Goal: Information Seeking & Learning: Learn about a topic

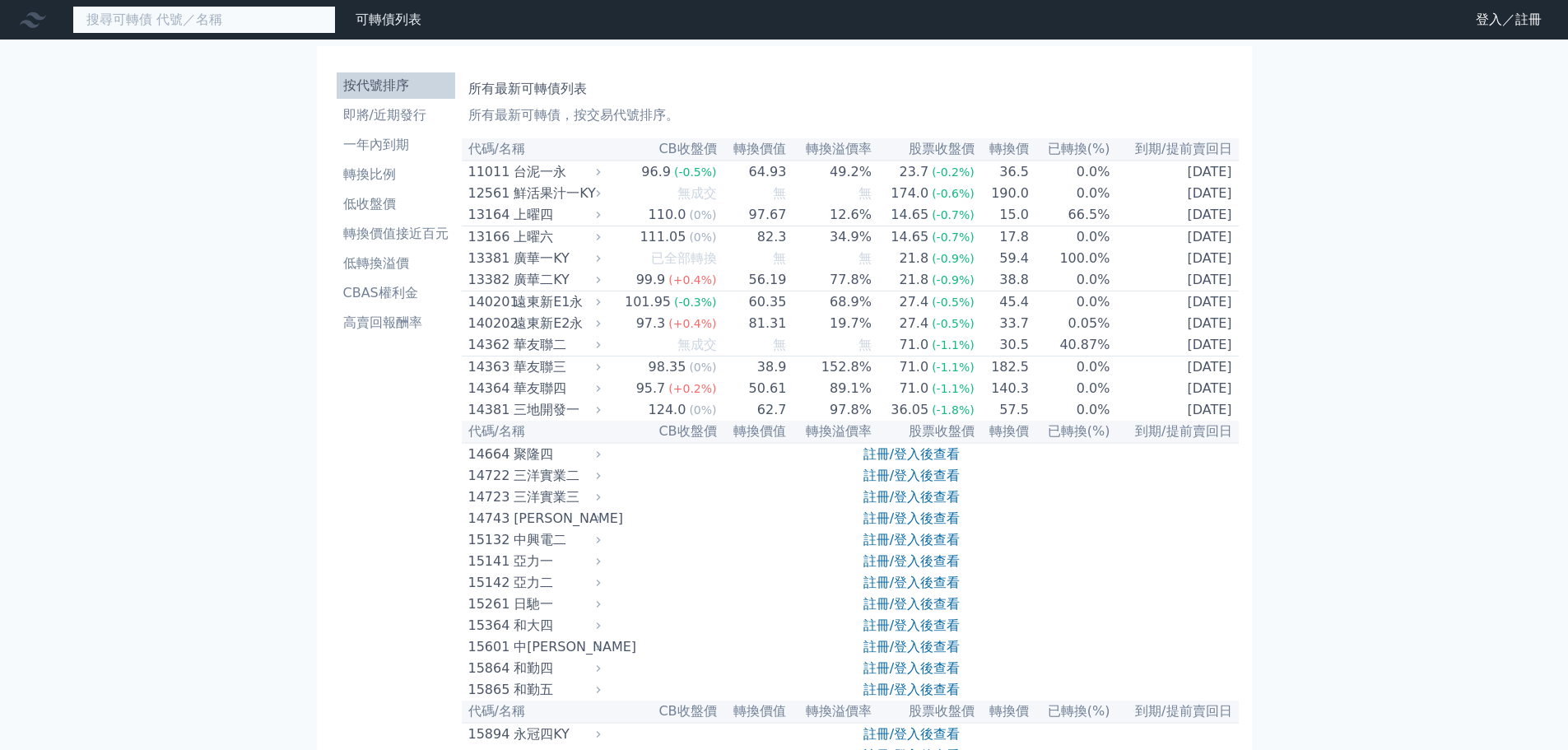
click at [254, 12] on input at bounding box center [205, 19] width 263 height 28
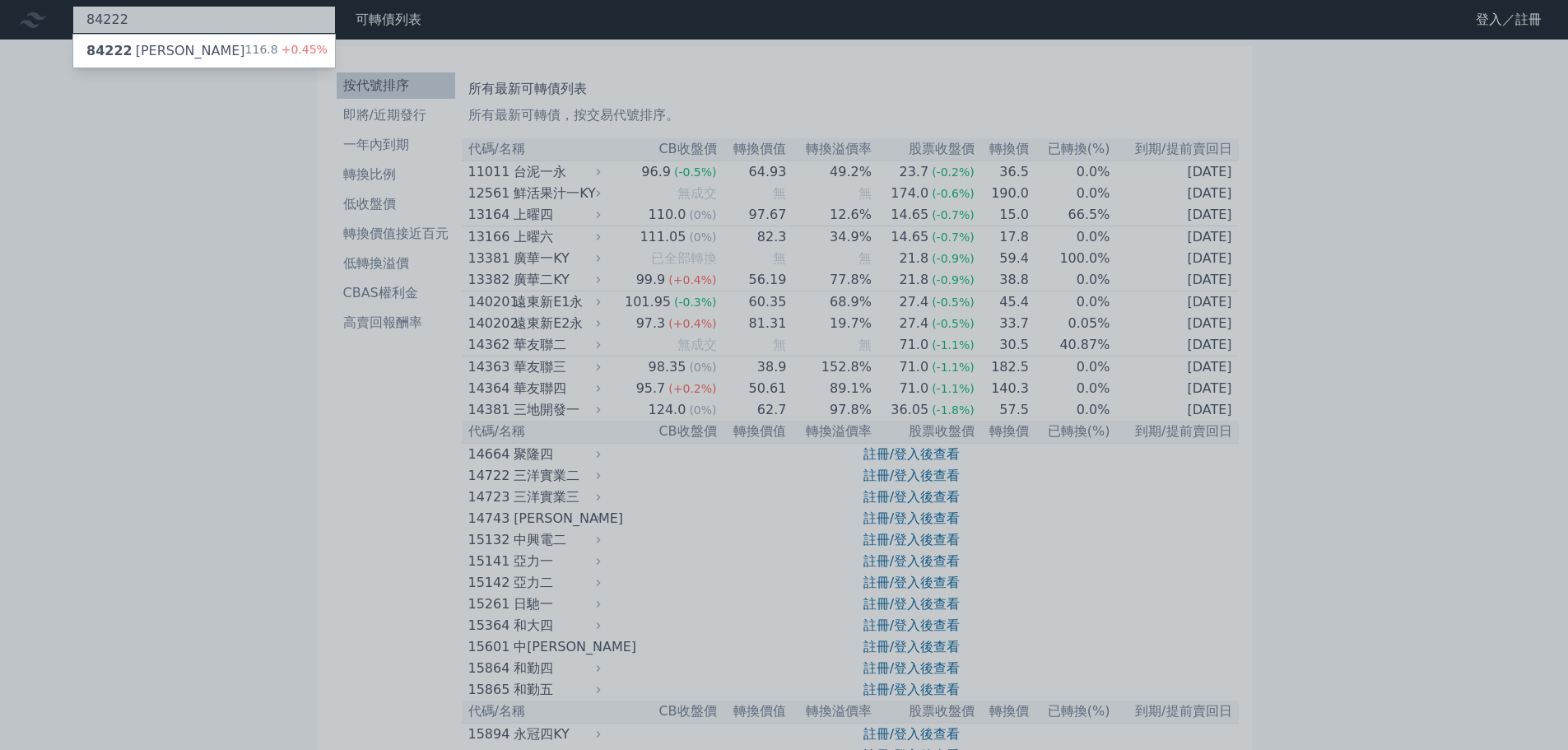
type input "84222"
click at [218, 55] on div "84222 [PERSON_NAME] 116.8 +0.45%" at bounding box center [205, 52] width 262 height 33
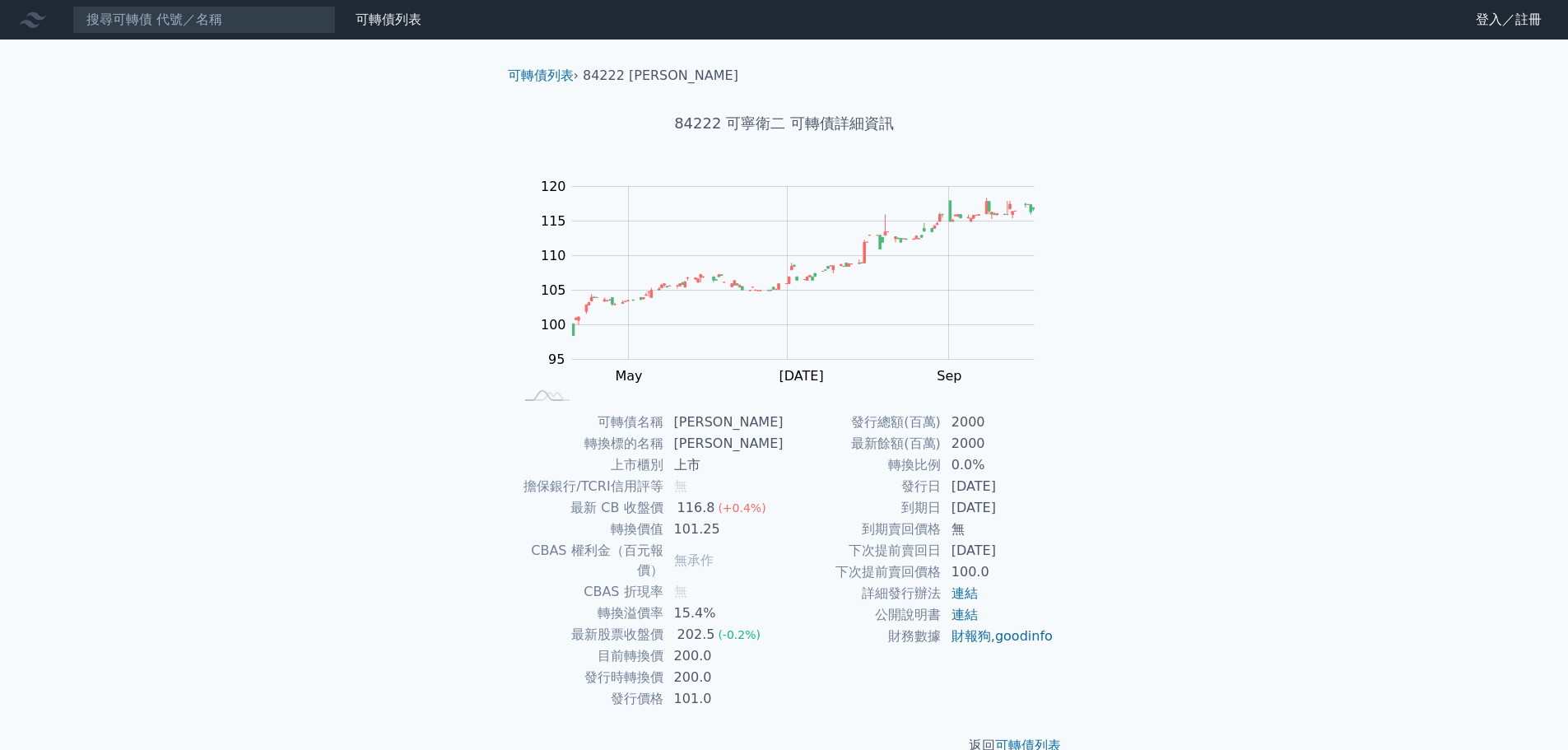
scroll to position [12, 0]
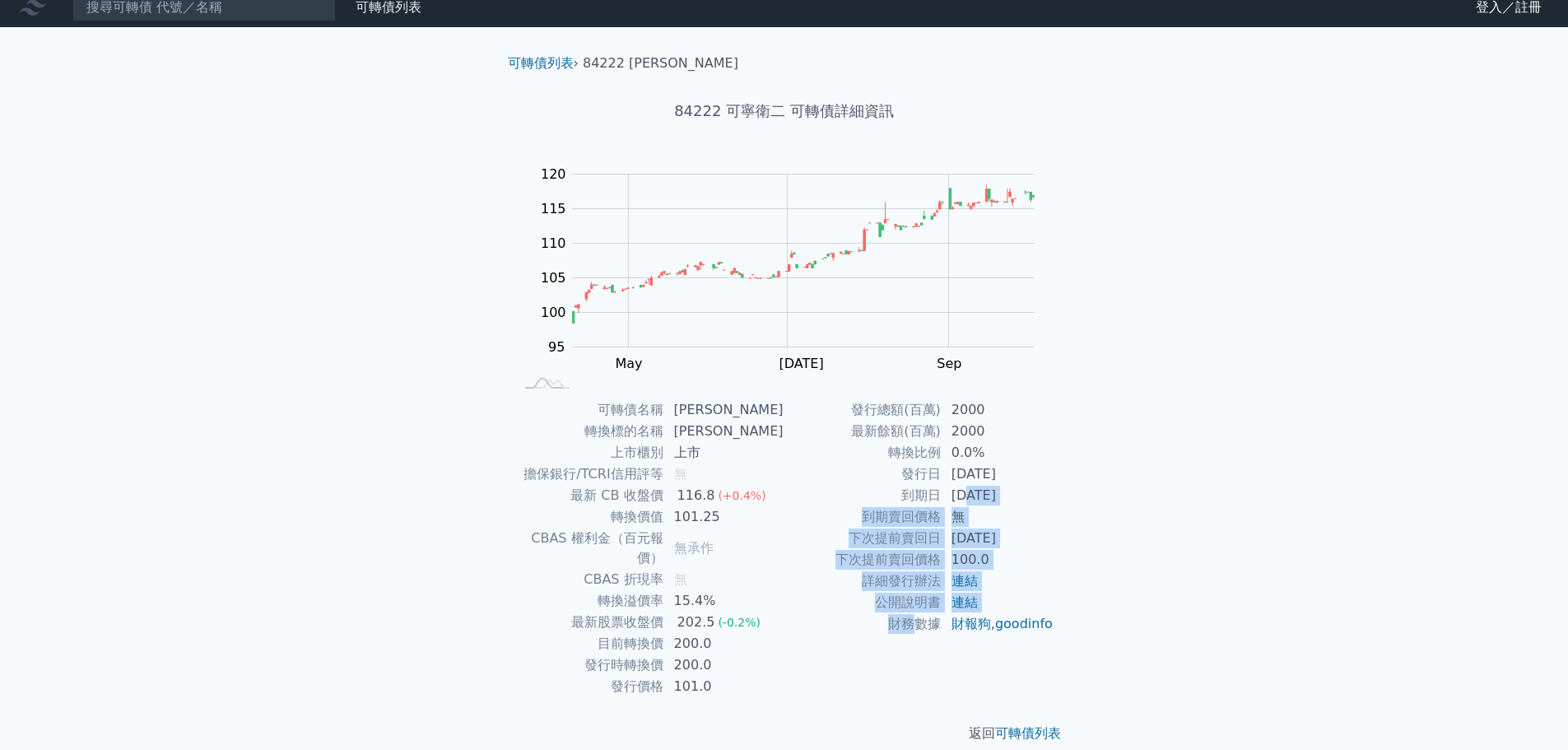
drag, startPoint x: 964, startPoint y: 508, endPoint x: 916, endPoint y: 628, distance: 129.2
click at [916, 628] on tbody "發行總額(百萬) 2000 最新餘額(百萬) 2000 轉換比例 0.0% 發行日 [DATE] 到期日 [DATE] 到期賣回價格 無 下次提前賣回日 [D…" at bounding box center [919, 517] width 270 height 236
click at [916, 628] on td "財務數據" at bounding box center [862, 624] width 158 height 21
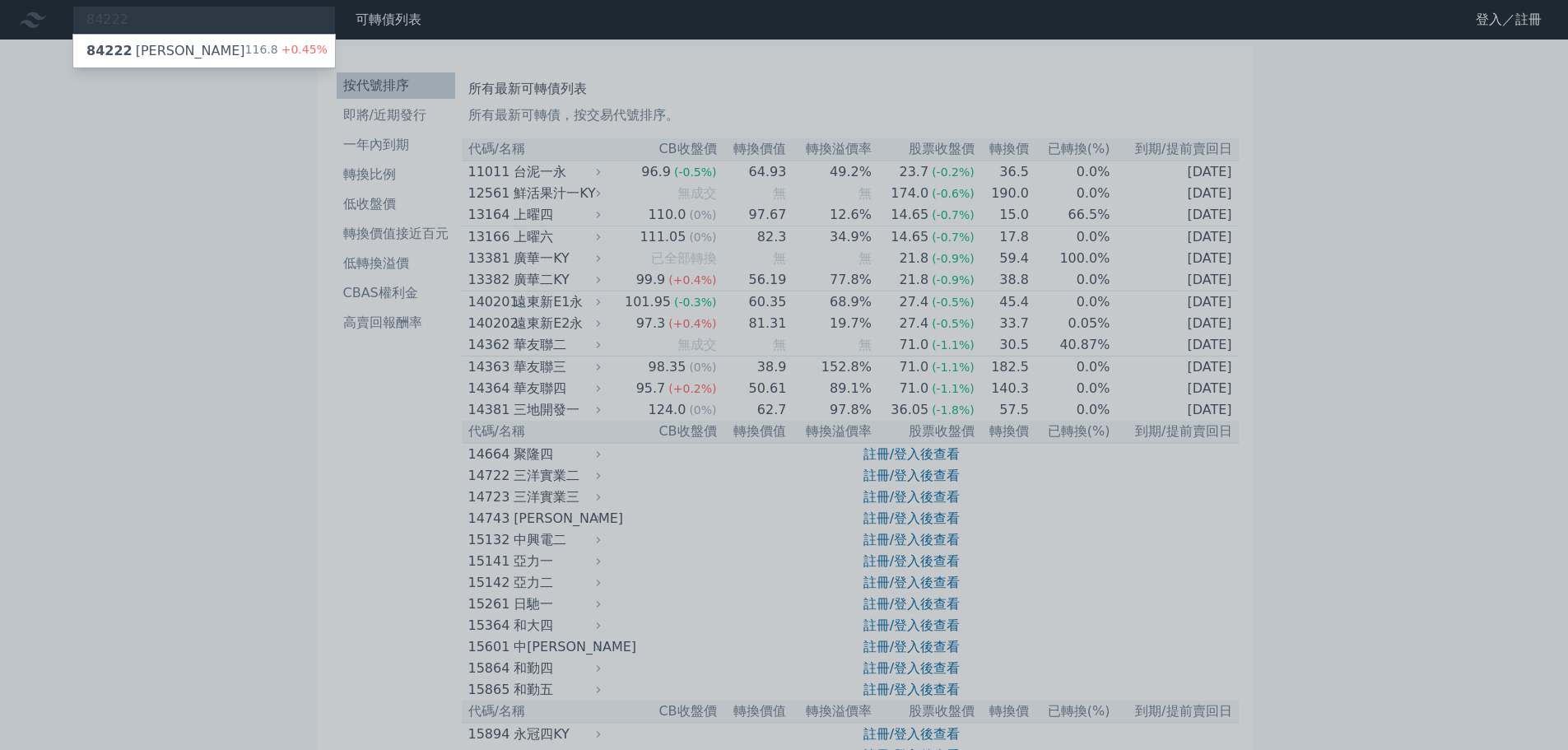
click at [123, 186] on div at bounding box center [784, 375] width 1568 height 750
